Goal: Task Accomplishment & Management: Manage account settings

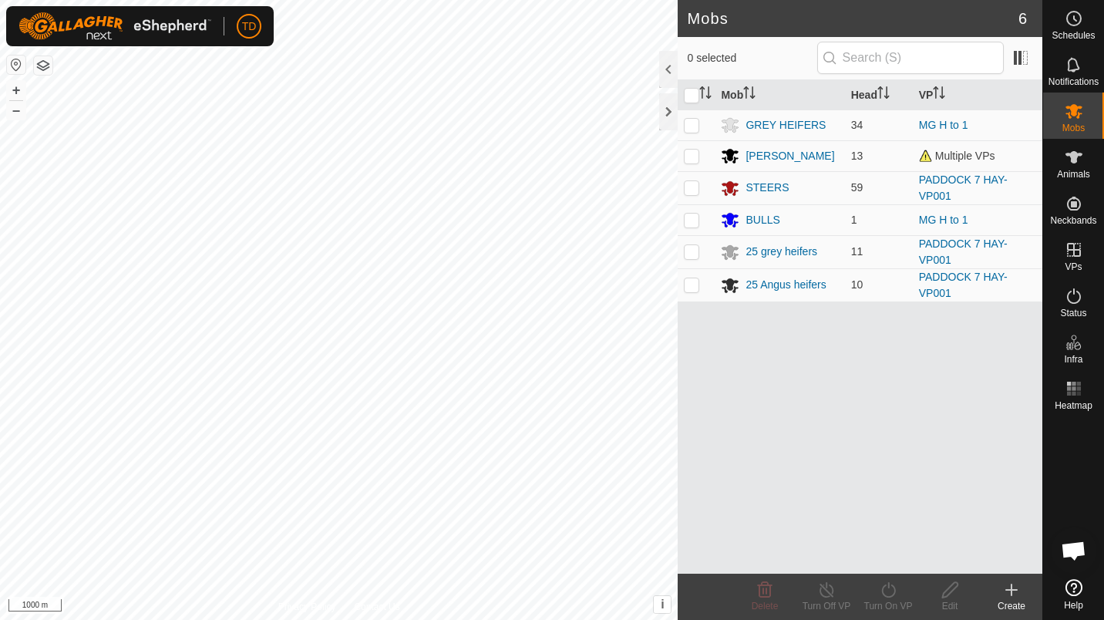
click at [808, 153] on div "[PERSON_NAME]" at bounding box center [790, 156] width 89 height 16
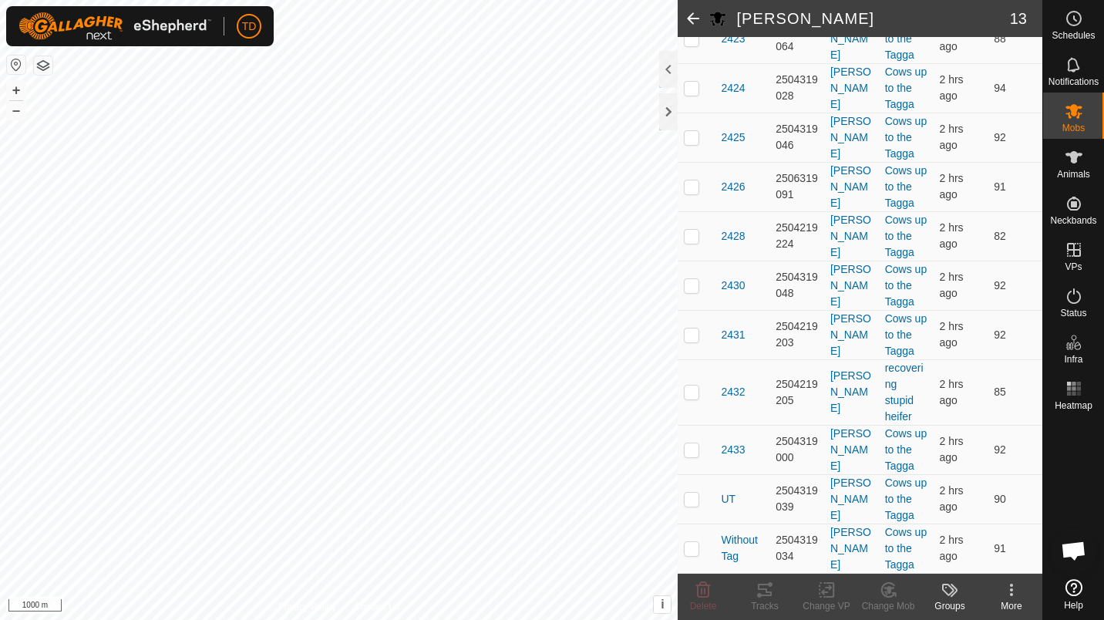
scroll to position [534, 0]
click at [902, 367] on td "recovering stupid heifer" at bounding box center [906, 392] width 55 height 66
click at [885, 362] on link "recovering stupid heifer" at bounding box center [904, 392] width 39 height 61
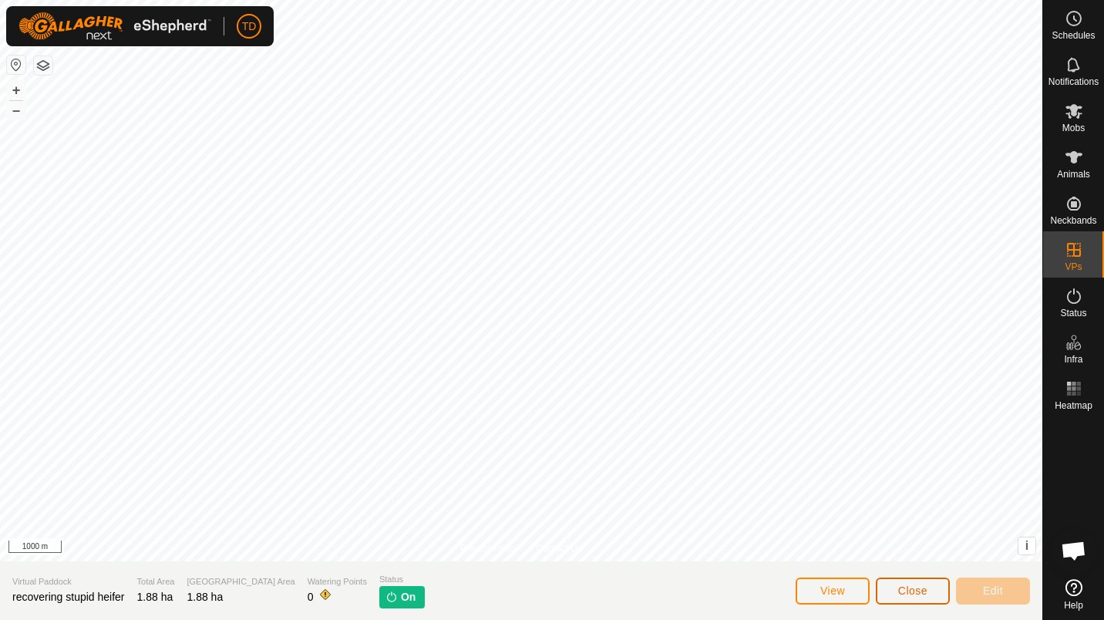
click at [927, 600] on button "Close" at bounding box center [913, 590] width 74 height 27
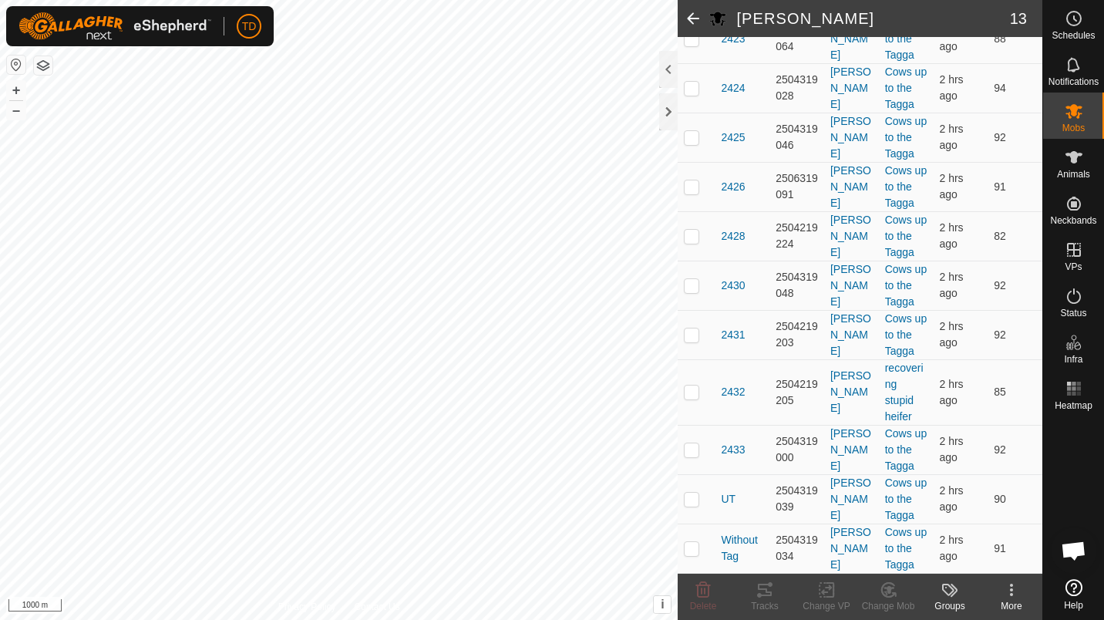
scroll to position [477, 0]
click at [692, 398] on p-checkbox at bounding box center [691, 391] width 15 height 12
checkbox input "true"
click at [828, 597] on icon at bounding box center [826, 590] width 19 height 19
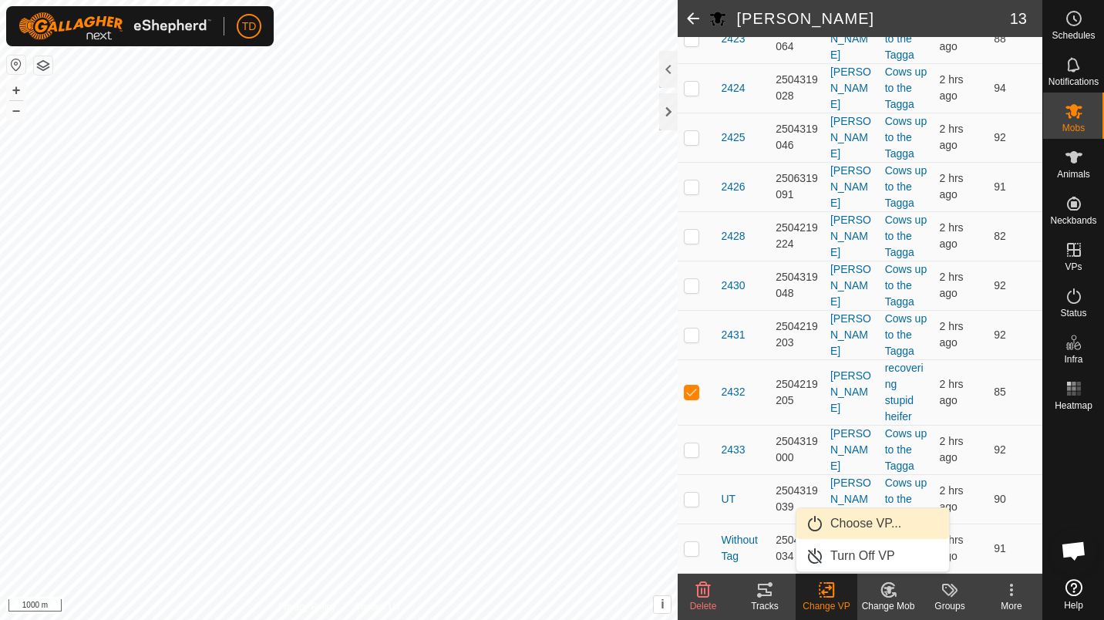
click at [847, 521] on link "Choose VP..." at bounding box center [872, 523] width 153 height 31
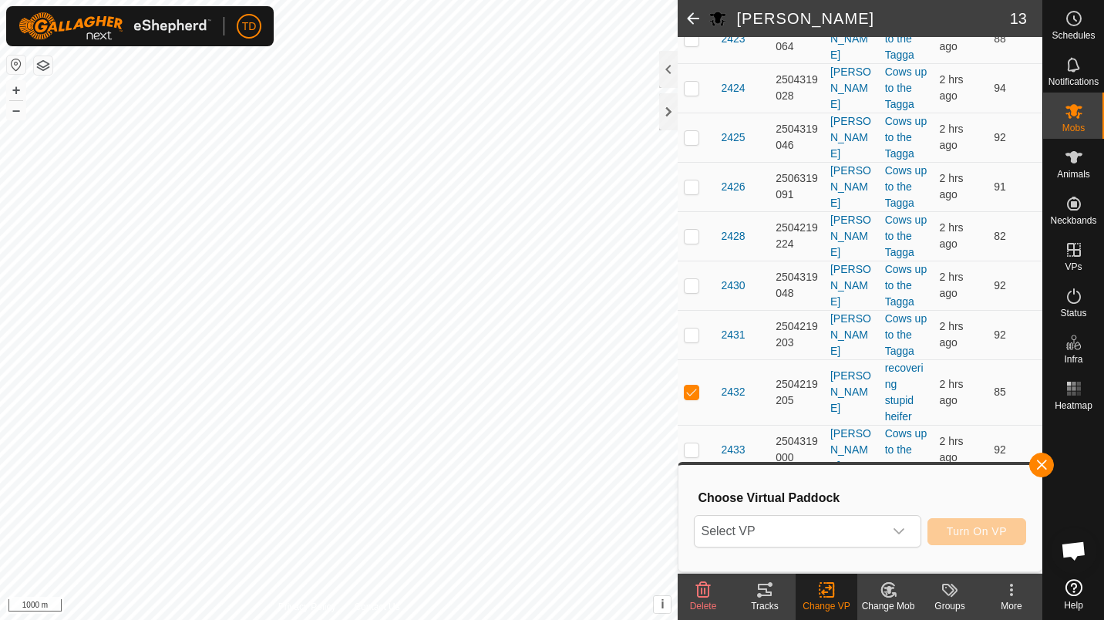
click at [853, 529] on span "Select VP" at bounding box center [789, 531] width 188 height 31
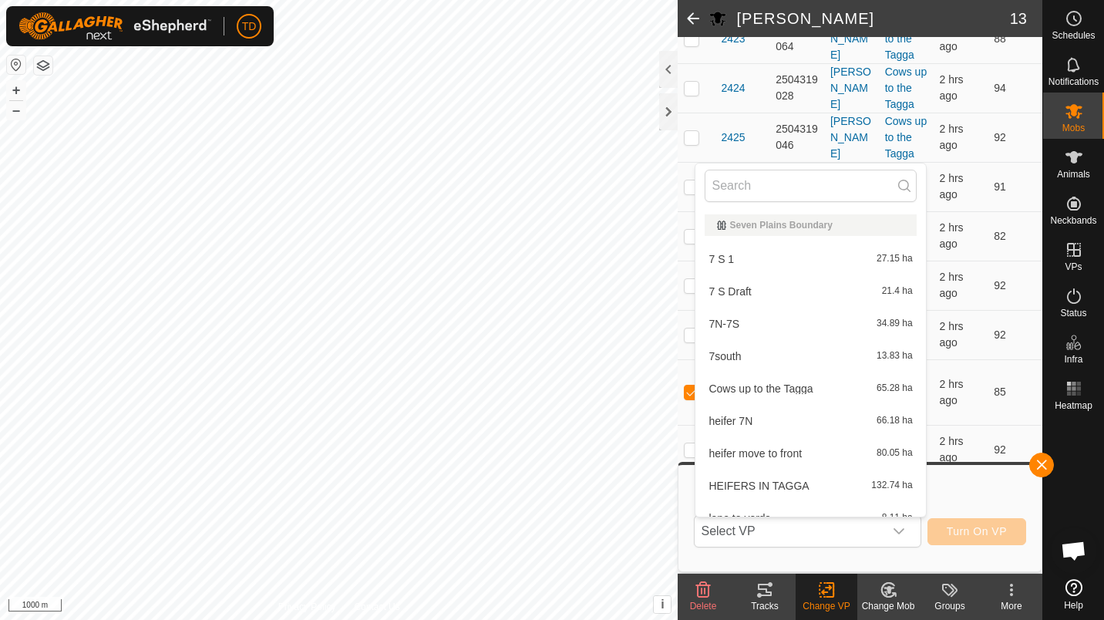
scroll to position [17, 0]
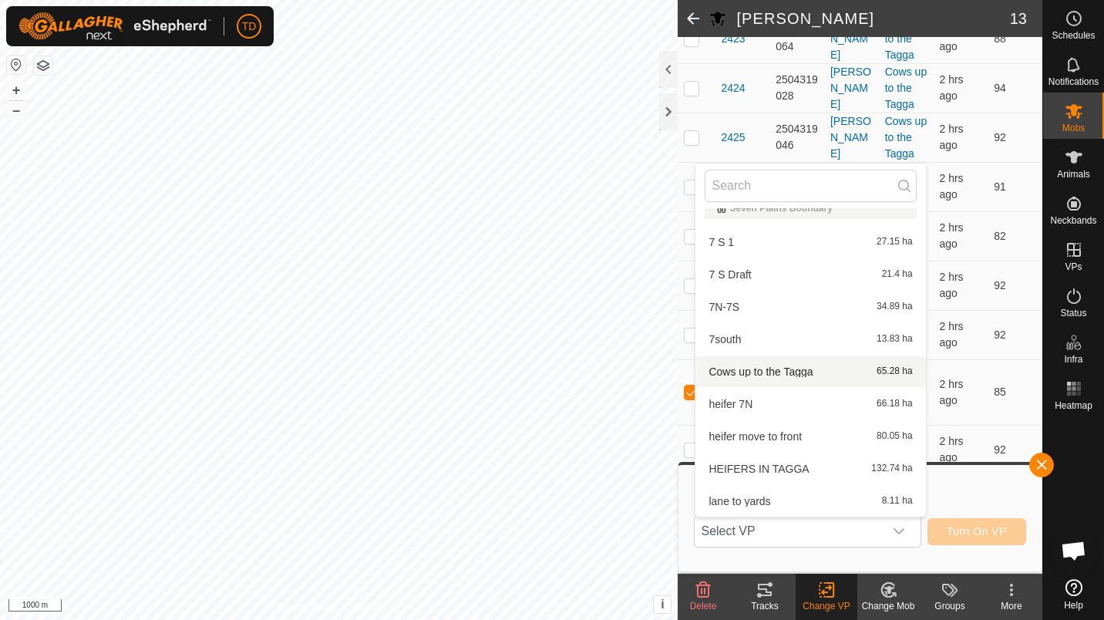
click at [819, 372] on li "Cows up to the Tagga 65.28 ha" at bounding box center [810, 371] width 230 height 31
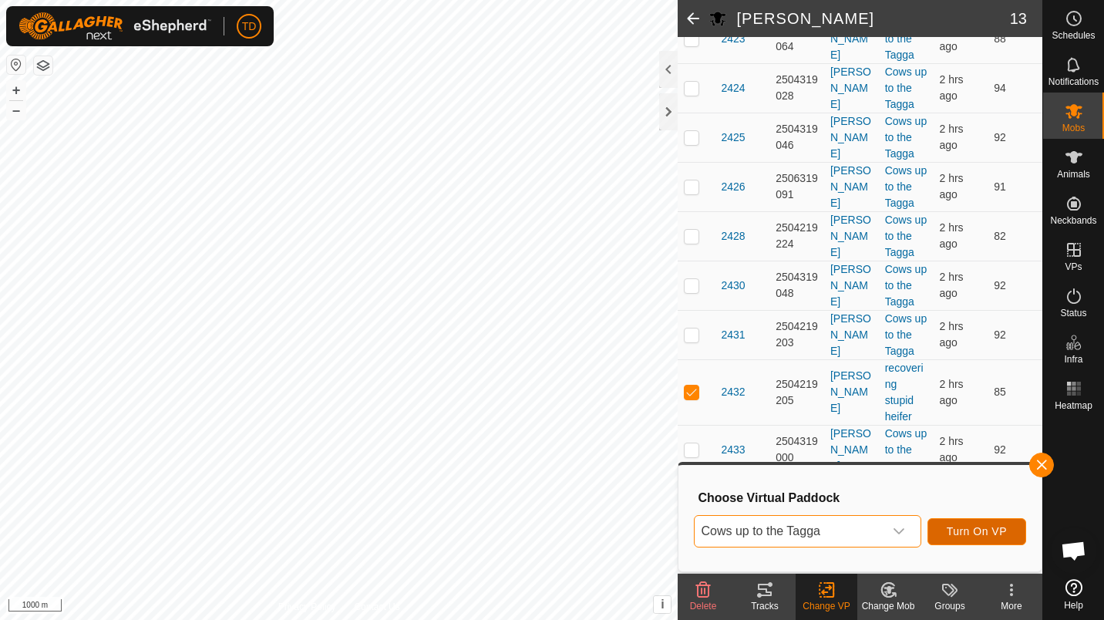
click at [973, 533] on span "Turn On VP" at bounding box center [977, 531] width 60 height 12
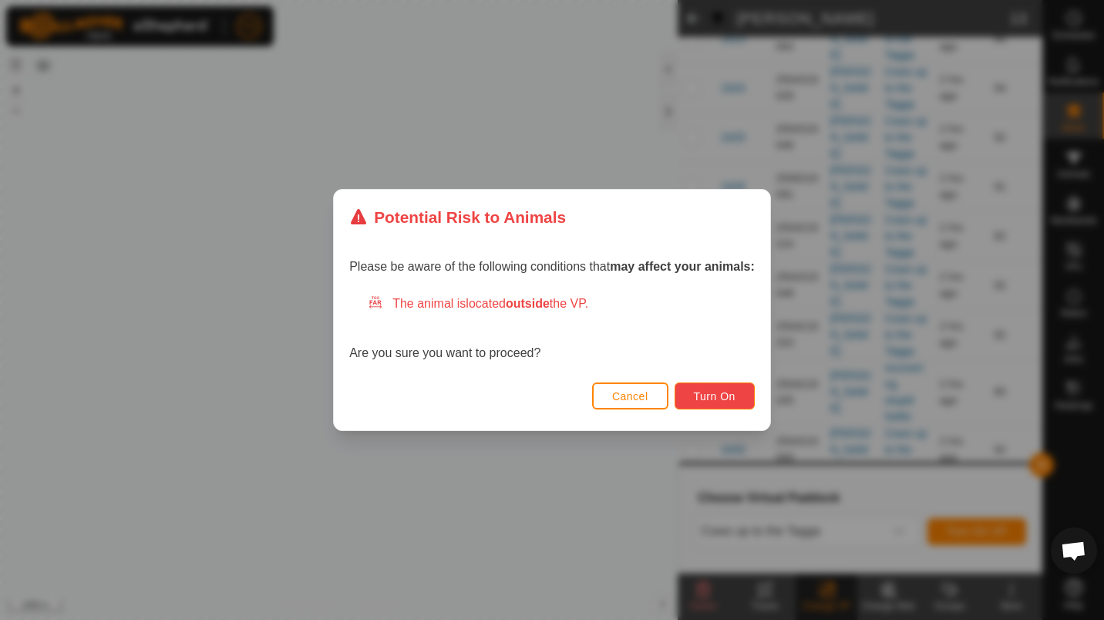
click at [702, 389] on button "Turn On" at bounding box center [715, 395] width 80 height 27
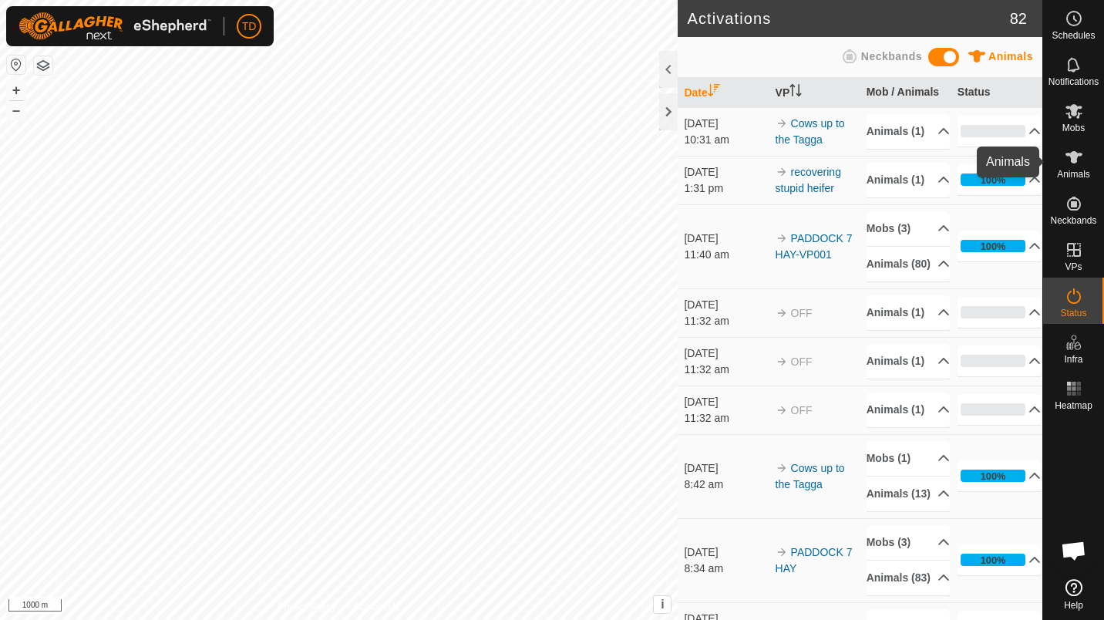
click at [1100, 152] on div "Animals" at bounding box center [1073, 162] width 61 height 46
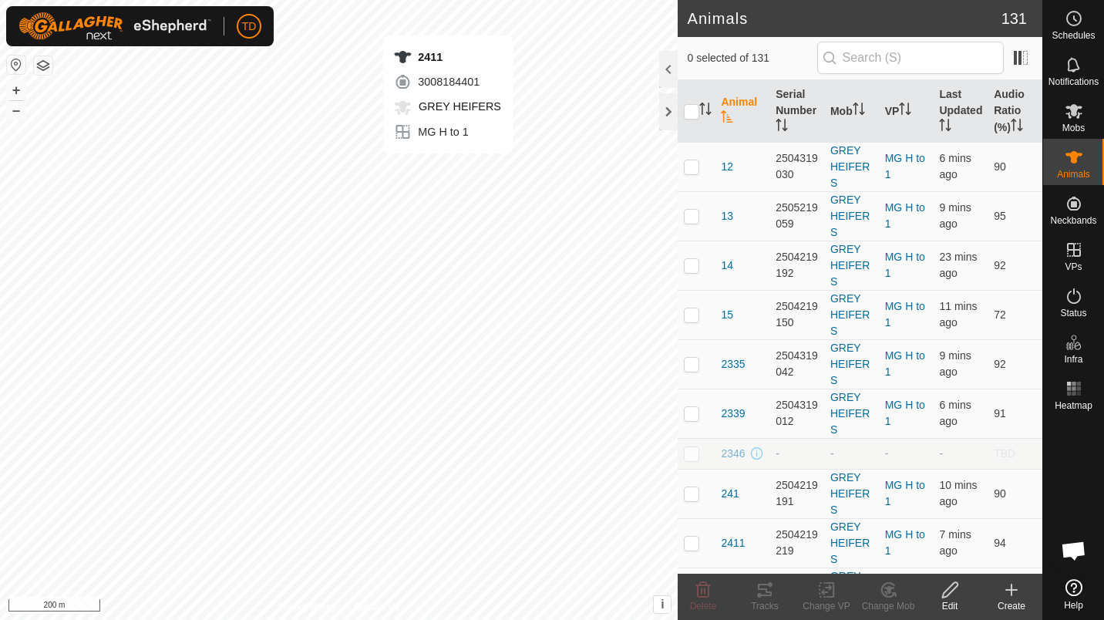
checkbox input "true"
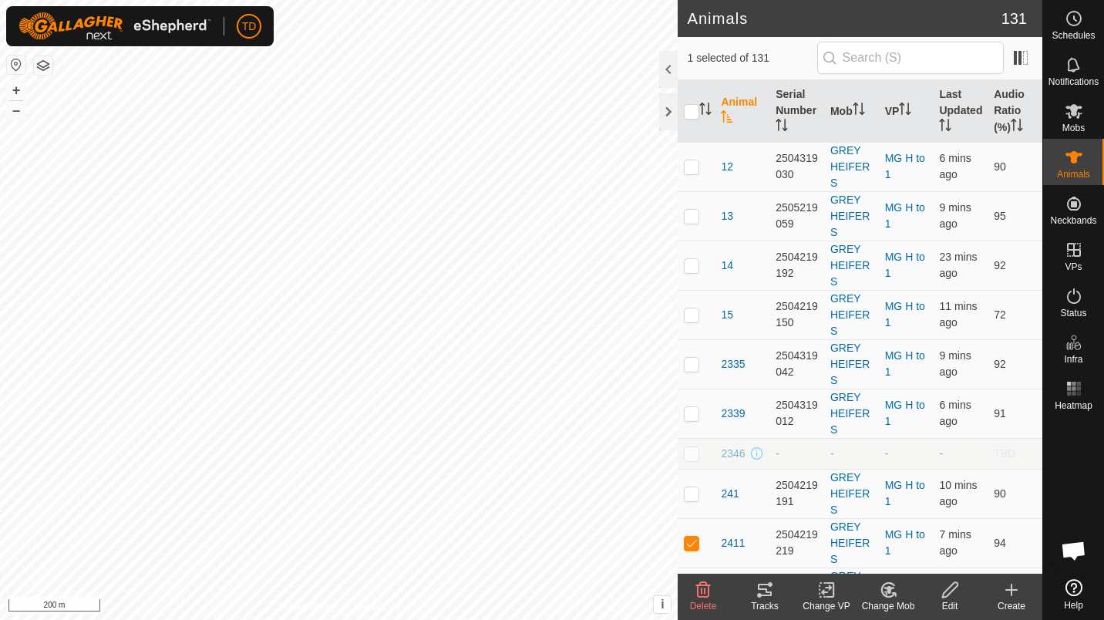
click at [777, 589] on tracks-svg-icon at bounding box center [765, 590] width 62 height 19
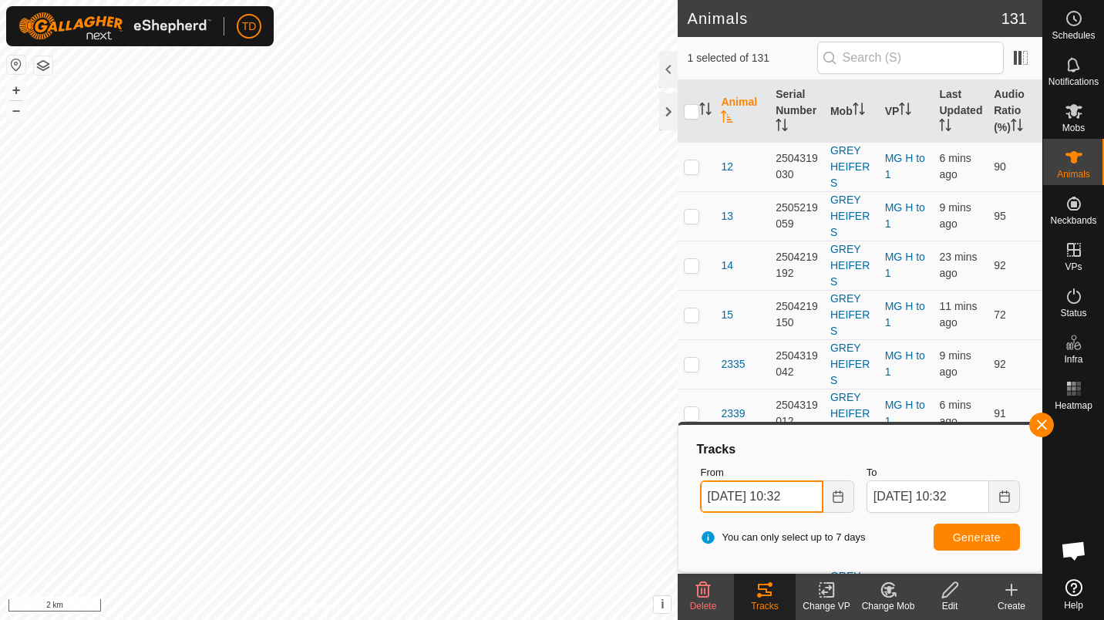
click at [722, 495] on input "[DATE] 10:32" at bounding box center [761, 496] width 123 height 32
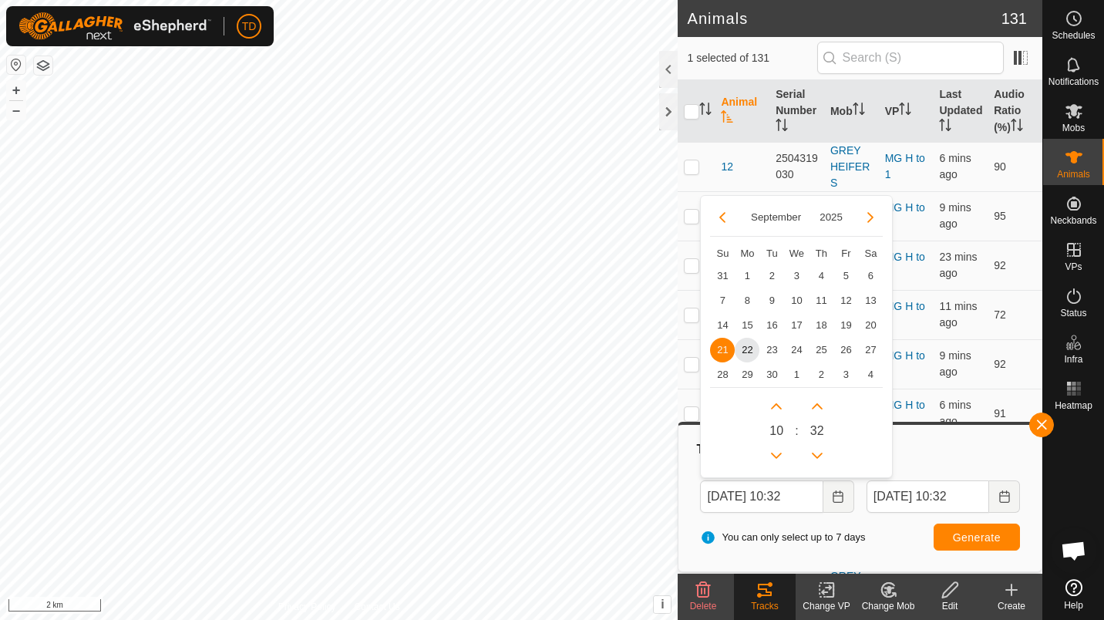
click at [847, 323] on span "19" at bounding box center [845, 325] width 25 height 25
type input "[DATE] 10:32"
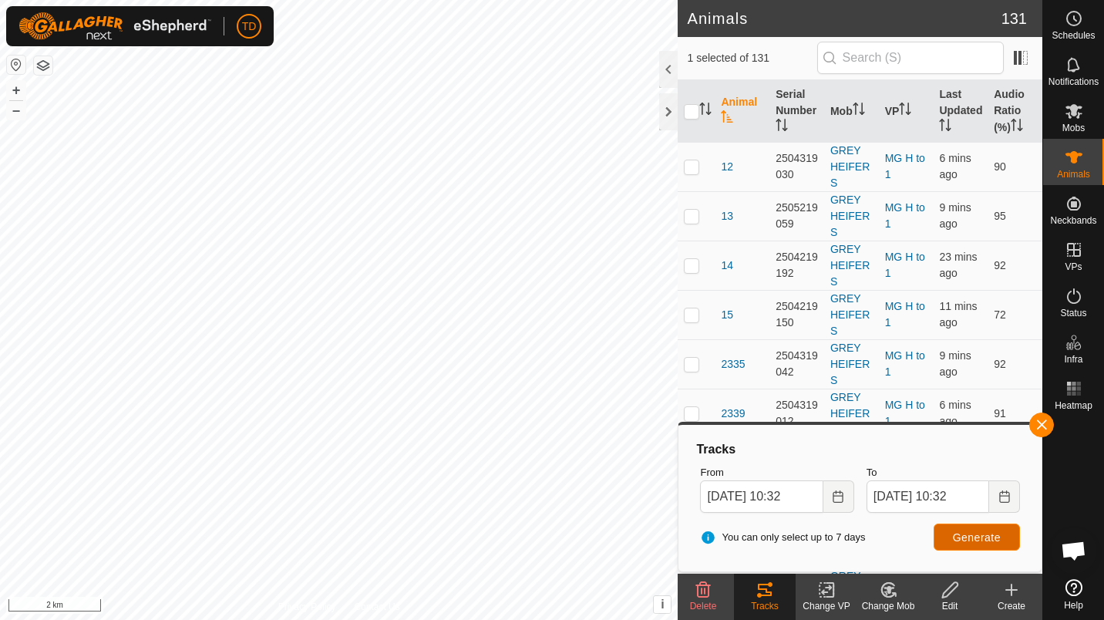
click at [968, 536] on span "Generate" at bounding box center [977, 537] width 48 height 12
click at [1040, 438] on div "Tracks From [DATE] 10:32 To [DATE] 10:32 You can only select up to 7 days Gener…" at bounding box center [860, 497] width 365 height 150
click at [1035, 441] on div "Tracks From [DATE] 10:32 To [DATE] 10:32 You can only select up to 7 days Gener…" at bounding box center [860, 497] width 365 height 150
click at [1044, 427] on span "button" at bounding box center [1041, 425] width 12 height 12
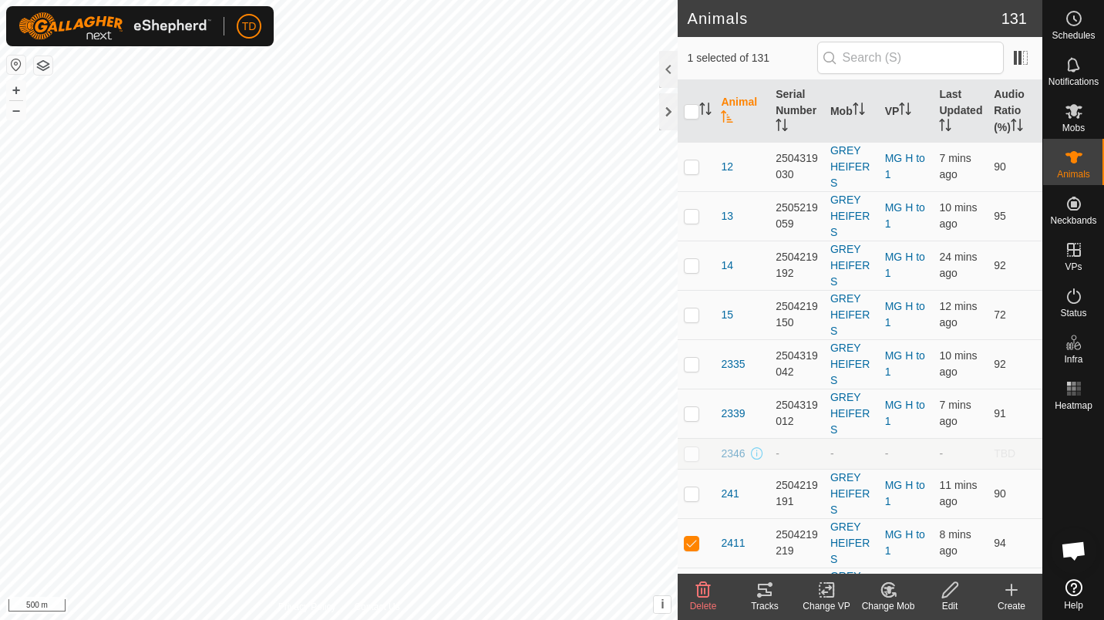
click at [742, 544] on span "2411" at bounding box center [733, 543] width 24 height 16
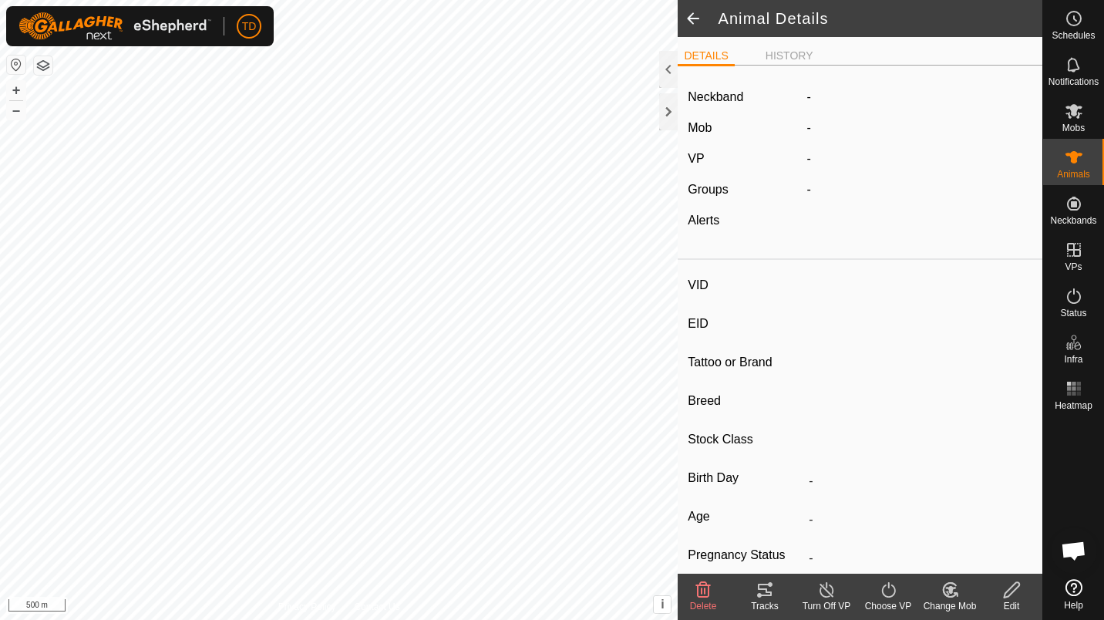
type input "2411"
type input "-"
type input "[PERSON_NAME]"
type input "-"
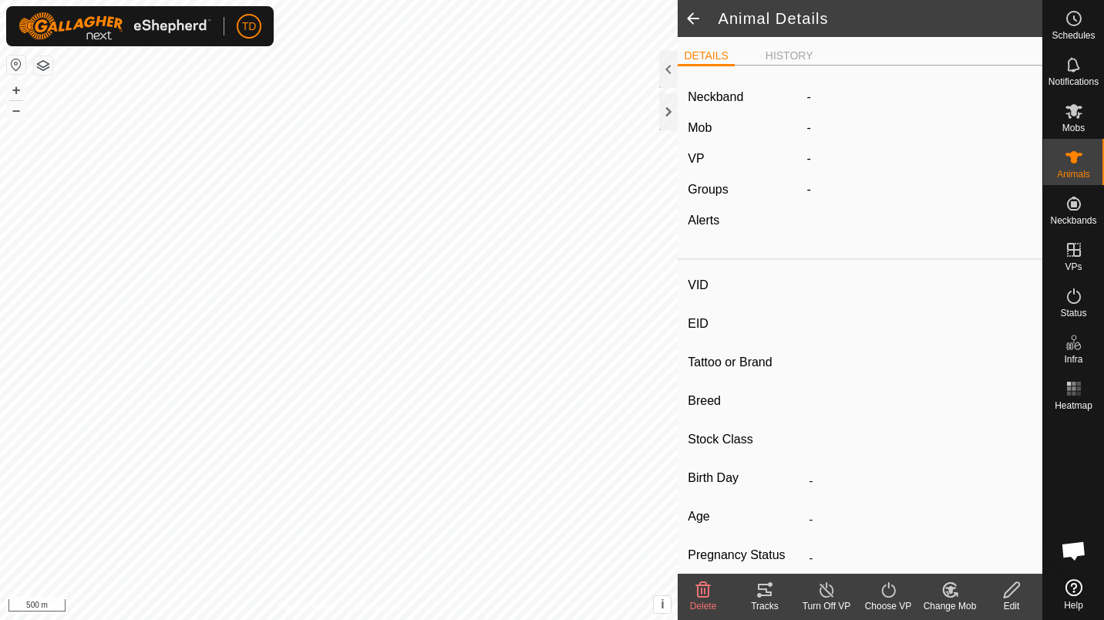
type input "03/2024"
type input "1 year 7 months"
type input "0 kg"
type input "-"
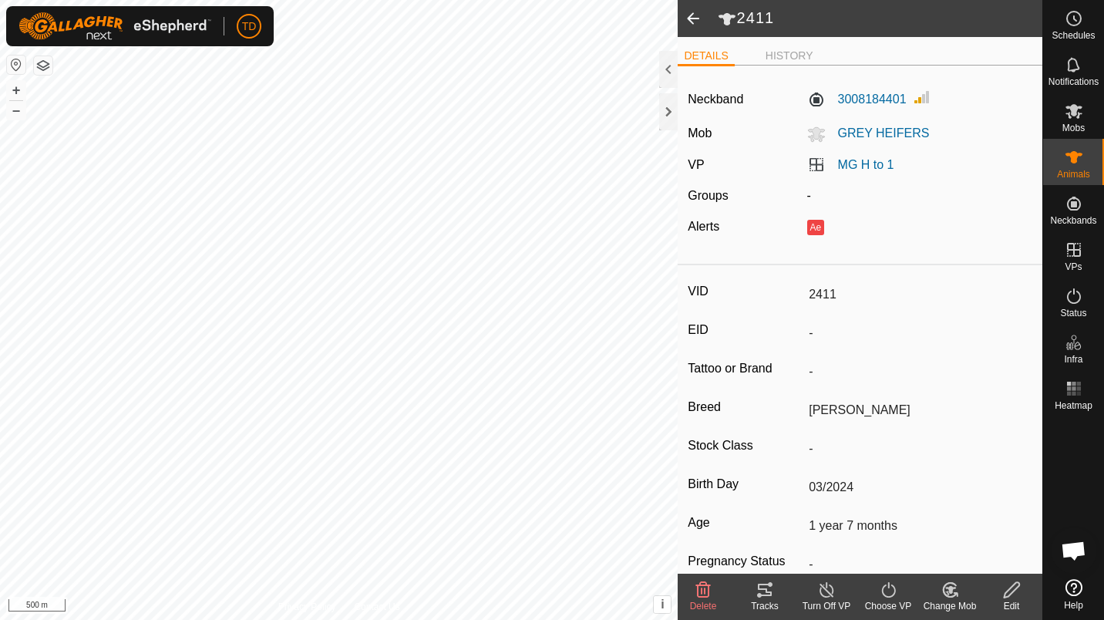
click at [1021, 593] on icon at bounding box center [1011, 590] width 19 height 19
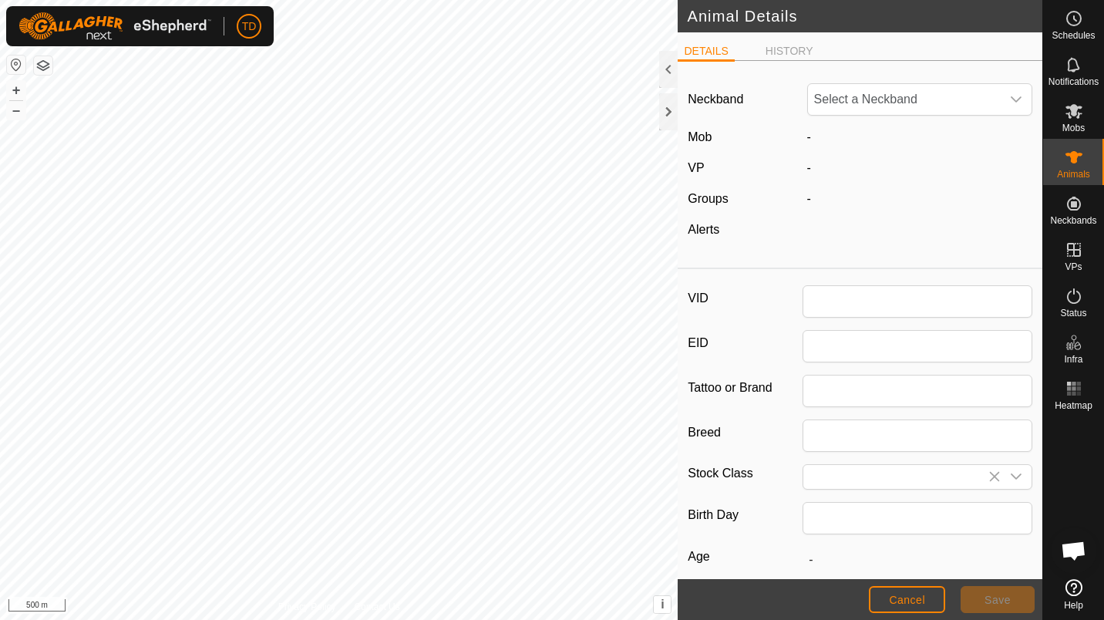
type input "2411"
type input "[PERSON_NAME]"
type input "03/2024"
type input "1 year 7 months"
type input "0"
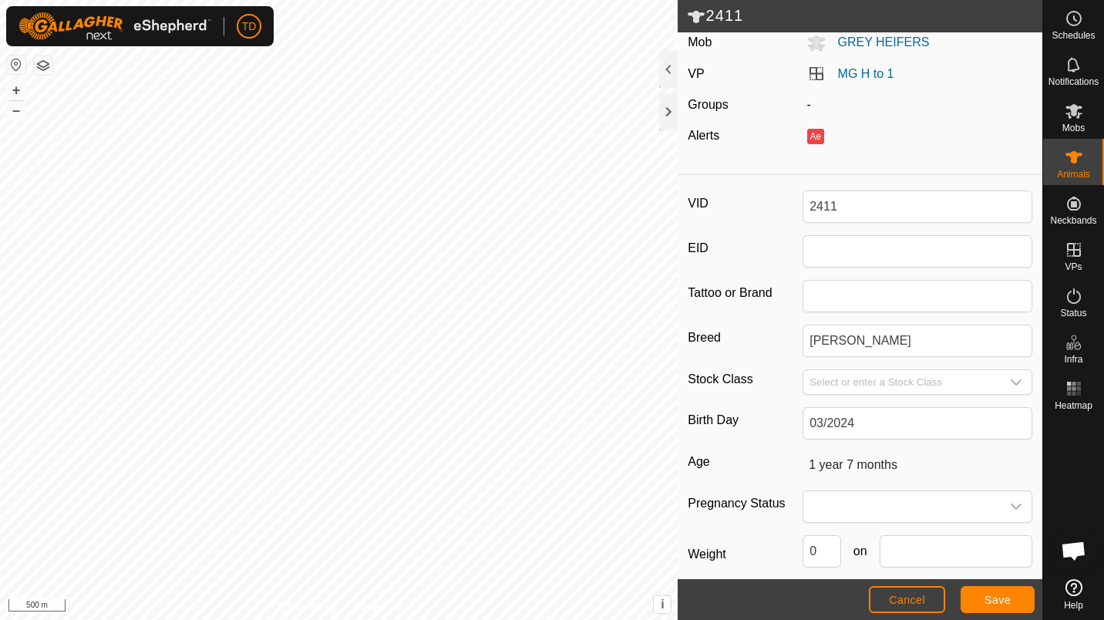
scroll to position [95, 0]
click at [911, 600] on span "Cancel" at bounding box center [907, 600] width 36 height 12
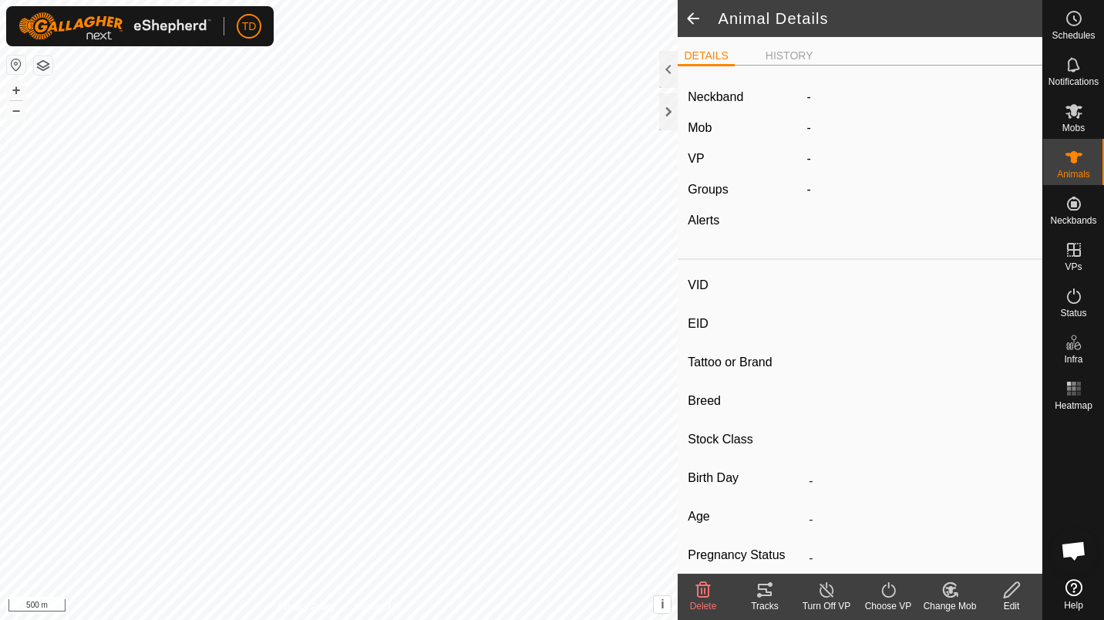
type input "2411"
type input "-"
type input "[PERSON_NAME]"
type input "-"
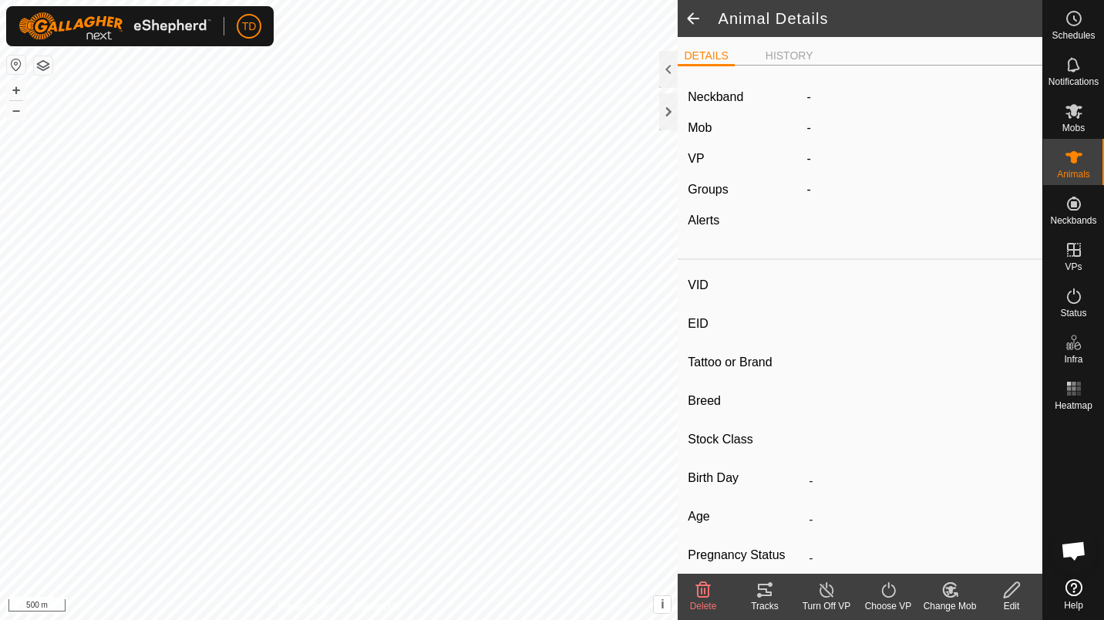
type input "03/2024"
type input "1 year 7 months"
type input "0 kg"
type input "-"
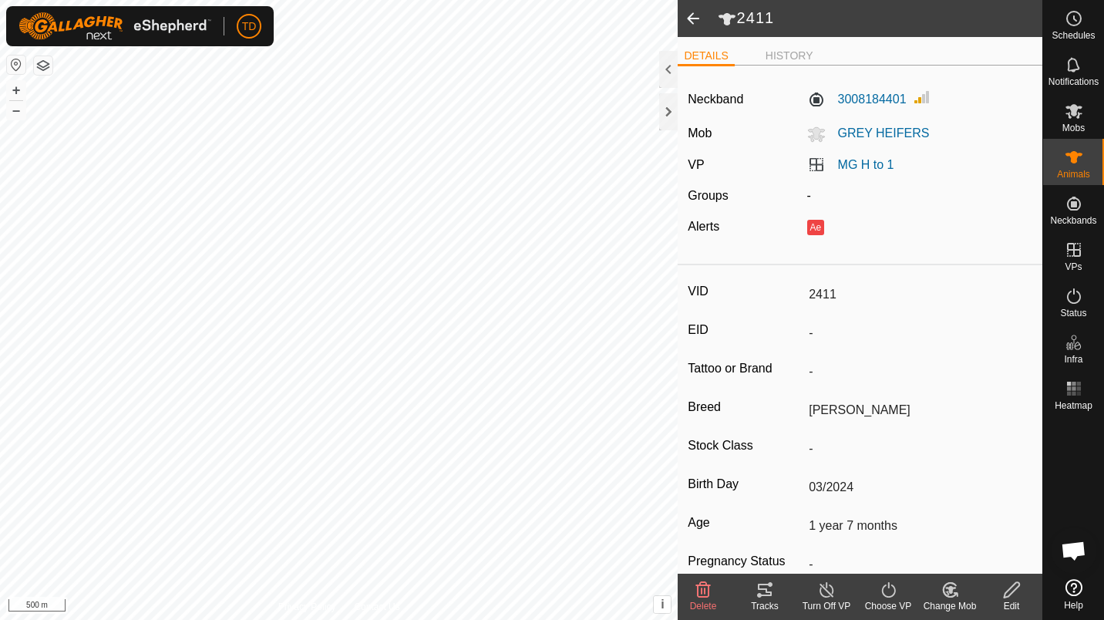
click at [711, 602] on span "Delete" at bounding box center [703, 606] width 27 height 11
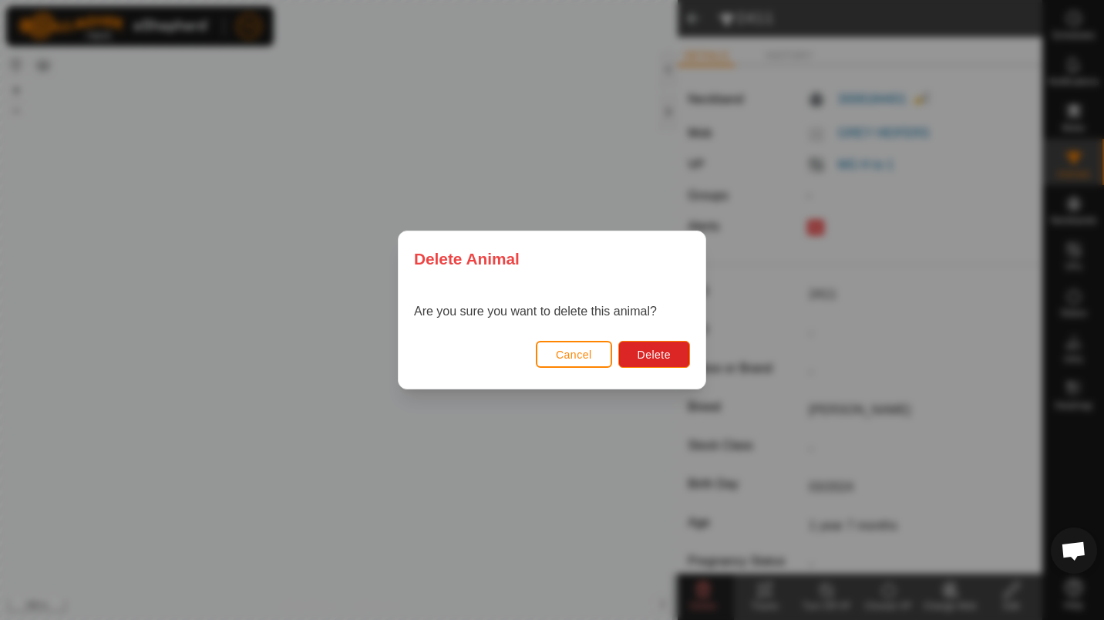
click at [672, 363] on button "Delete" at bounding box center [654, 354] width 72 height 27
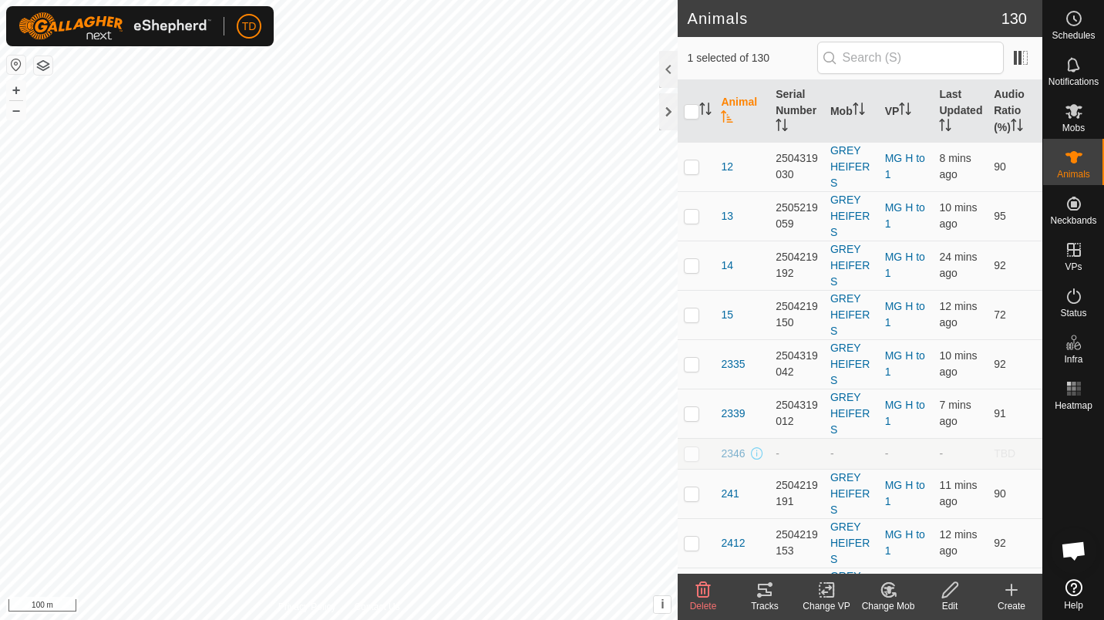
checkbox input "false"
checkbox input "true"
